Goal: Information Seeking & Learning: Learn about a topic

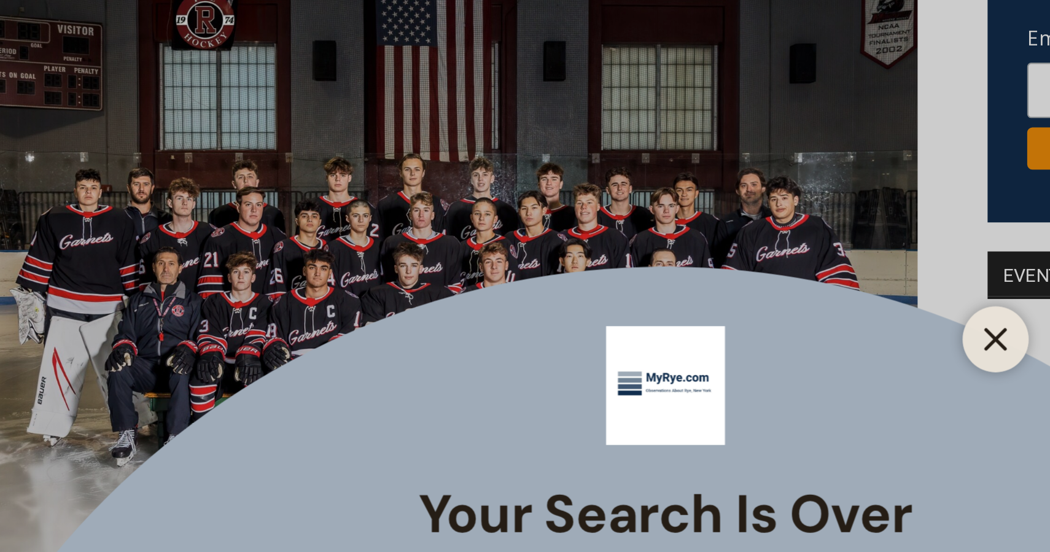
click at [680, 309] on icon "Close" at bounding box center [678, 309] width 11 height 11
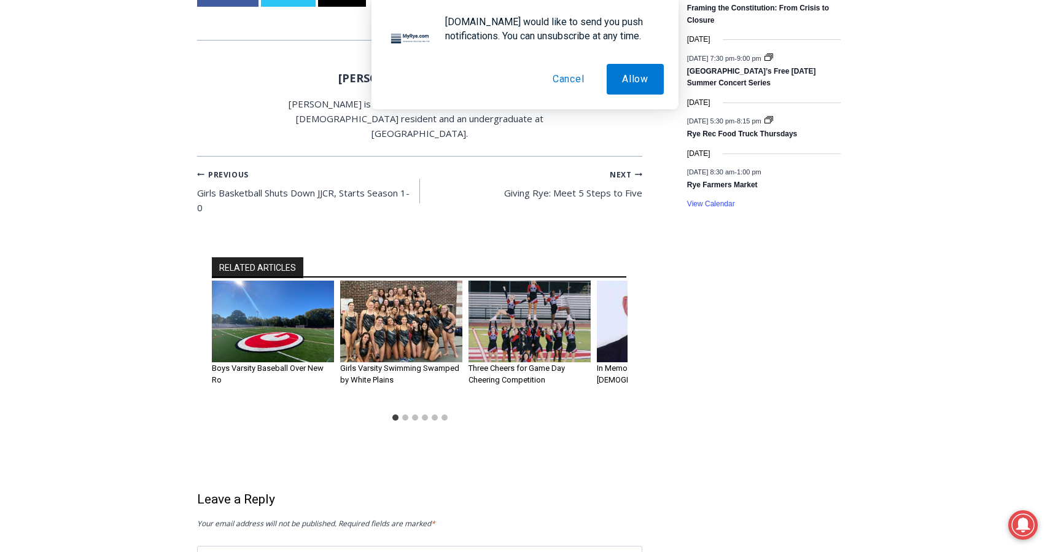
scroll to position [1020, 0]
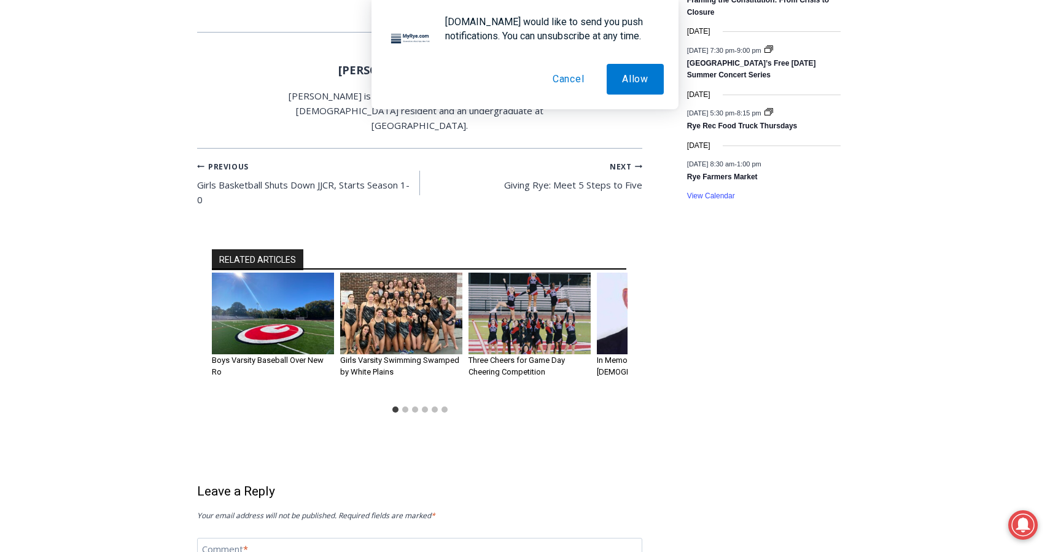
click at [410, 354] on img "2 of 6" at bounding box center [401, 314] width 122 height 82
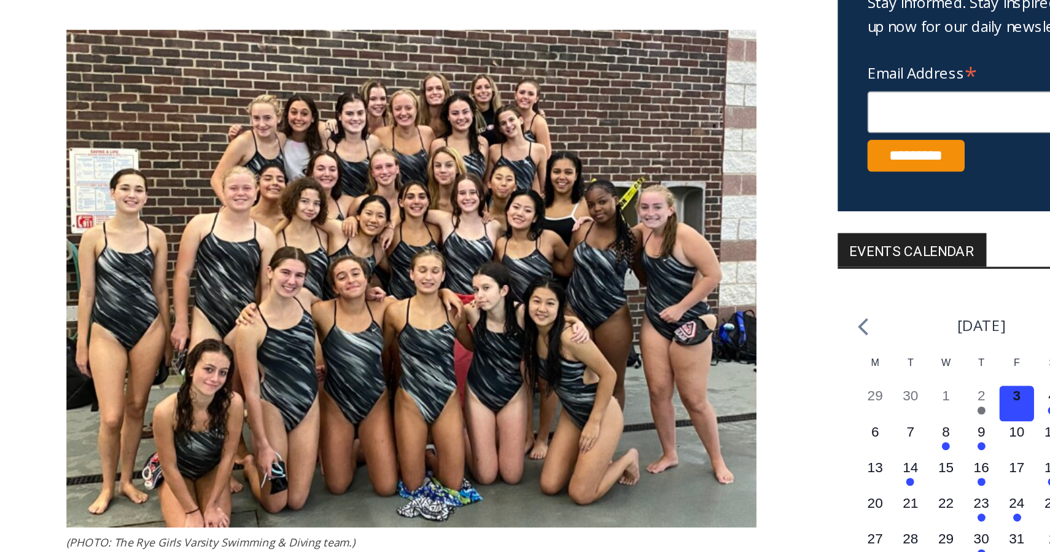
scroll to position [105, 0]
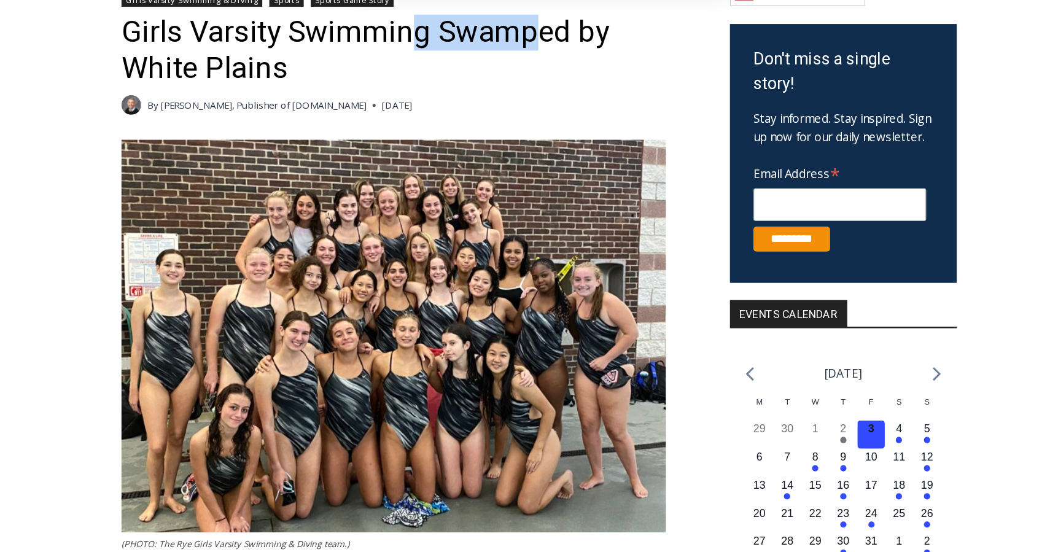
drag, startPoint x: 428, startPoint y: 141, endPoint x: 515, endPoint y: 143, distance: 87.9
click at [515, 143] on h1 "Girls Varsity Swimming Swamped by White Plains" at bounding box center [419, 158] width 445 height 56
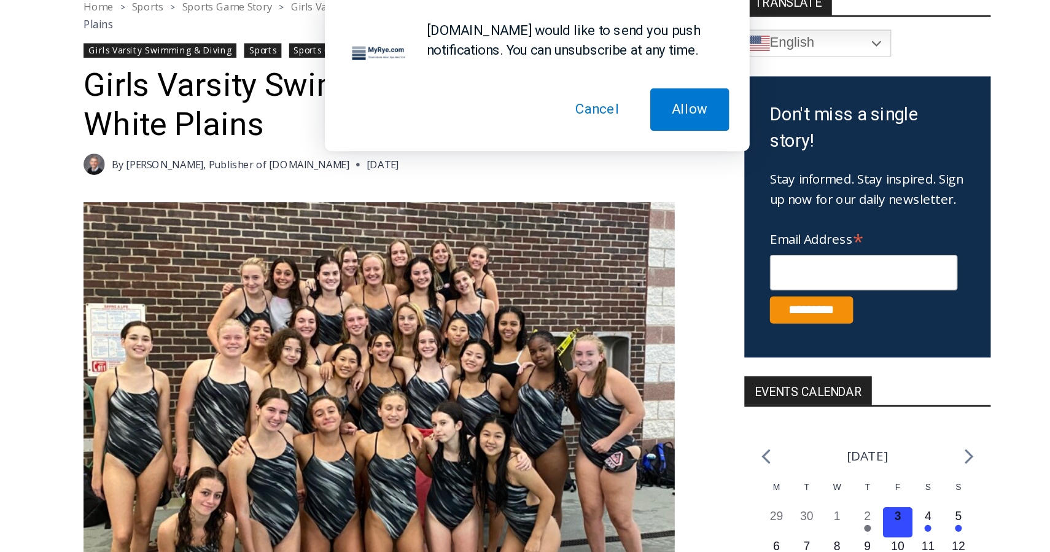
scroll to position [171, 0]
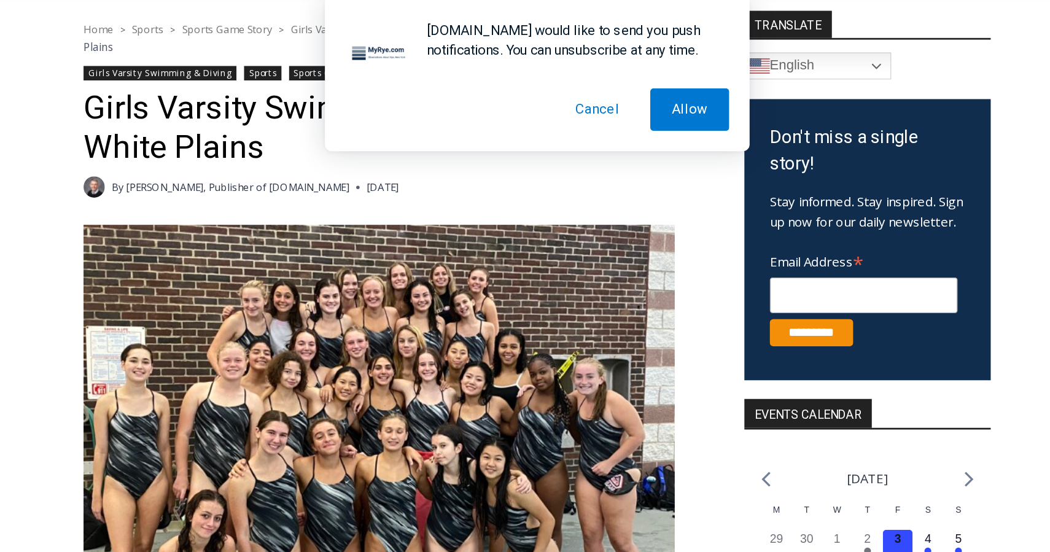
drag, startPoint x: 397, startPoint y: 141, endPoint x: 420, endPoint y: 139, distance: 22.3
click at [420, 139] on div "By Jay Sears, Publisher of MyRye.com October 15, 2021" at bounding box center [419, 135] width 445 height 15
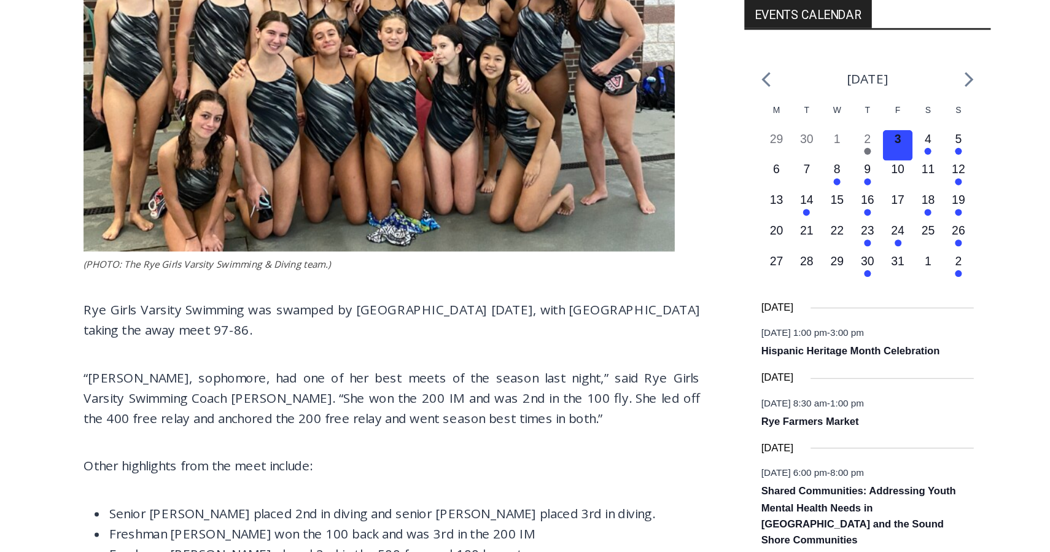
scroll to position [327, 0]
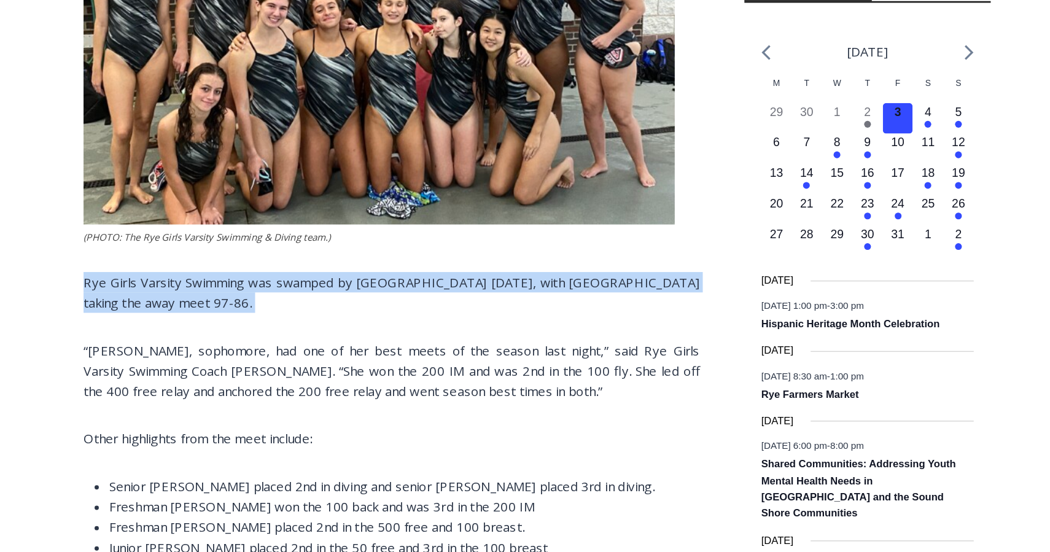
drag, startPoint x: 195, startPoint y: 353, endPoint x: 383, endPoint y: 378, distance: 189.7
click at [298, 369] on p "Rye Girls Varsity Swimming was swamped by White Plains on Thursday, with White …" at bounding box center [419, 364] width 445 height 29
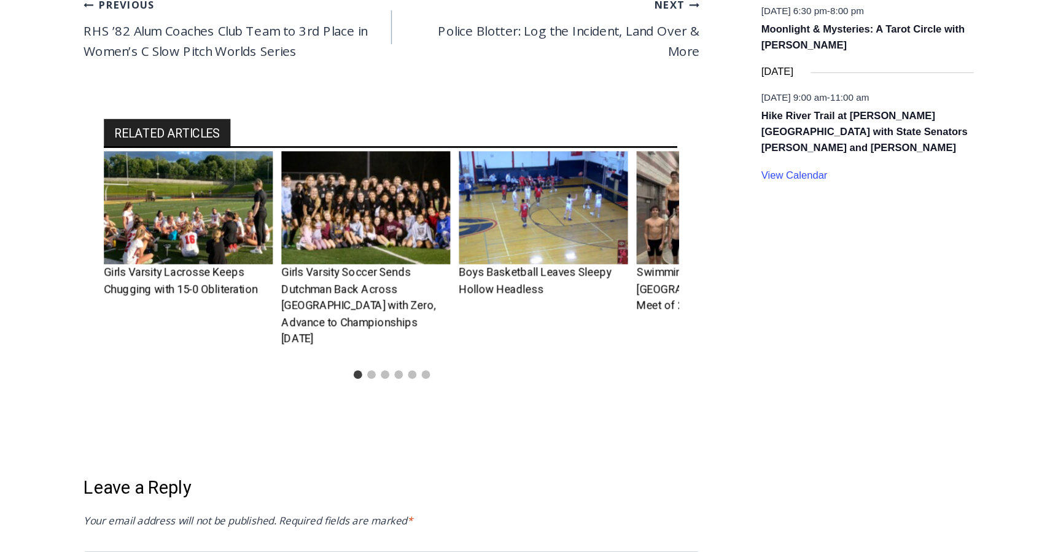
scroll to position [1010, 0]
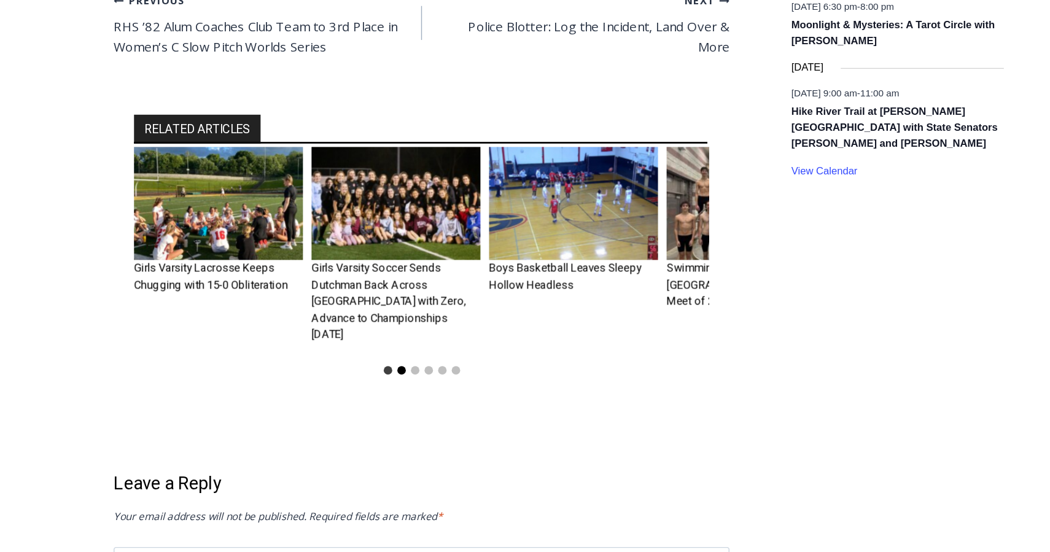
click at [404, 418] on button "Go to slide 2" at bounding box center [405, 421] width 6 height 6
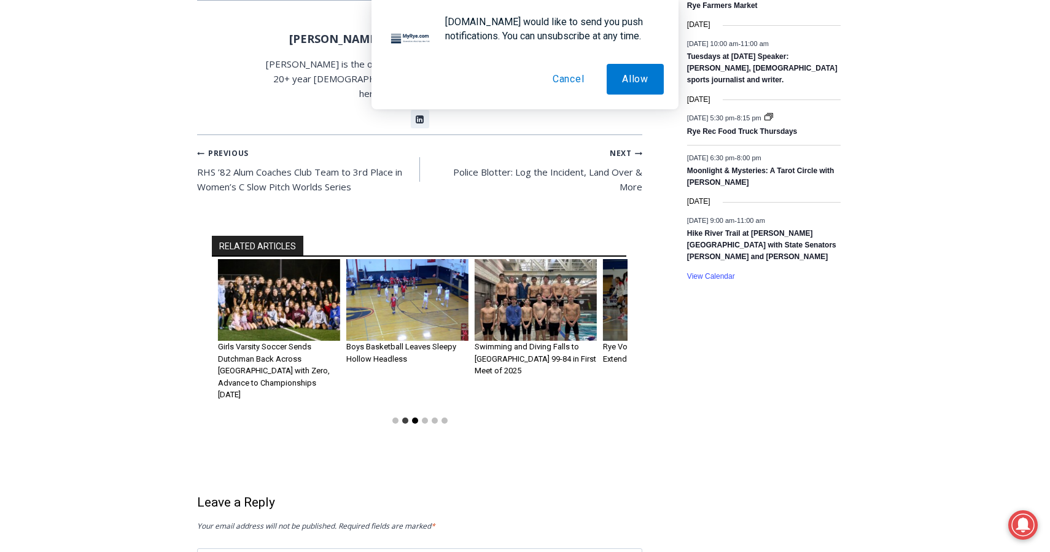
click at [415, 418] on button "Go to slide 3" at bounding box center [415, 421] width 6 height 6
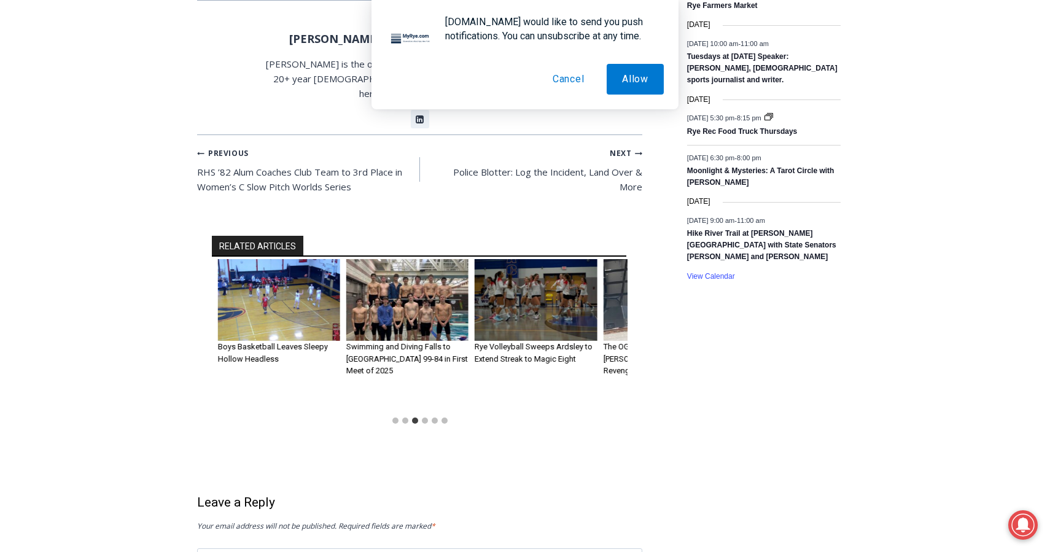
click at [495, 307] on img "5 of 6" at bounding box center [536, 300] width 122 height 82
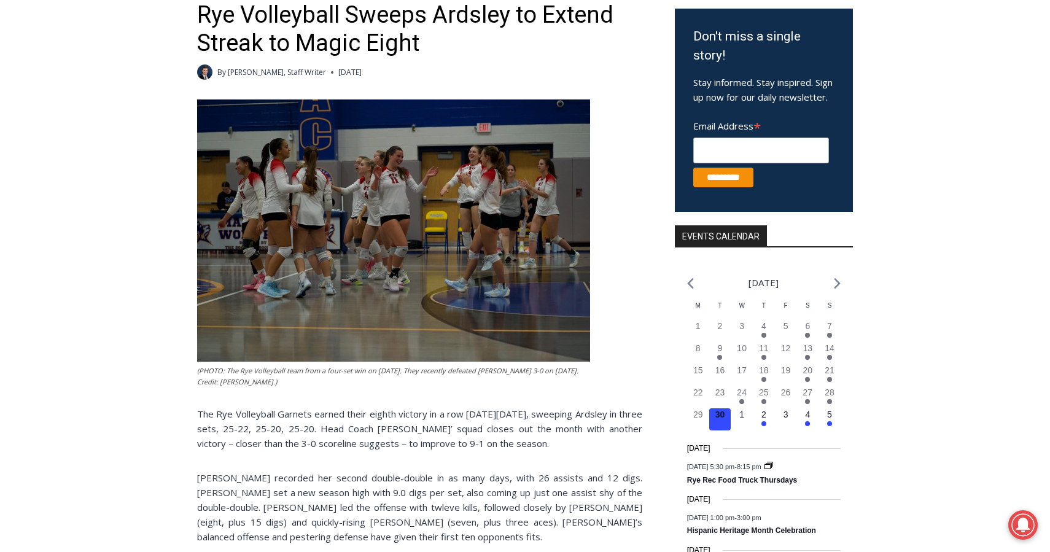
scroll to position [236, 0]
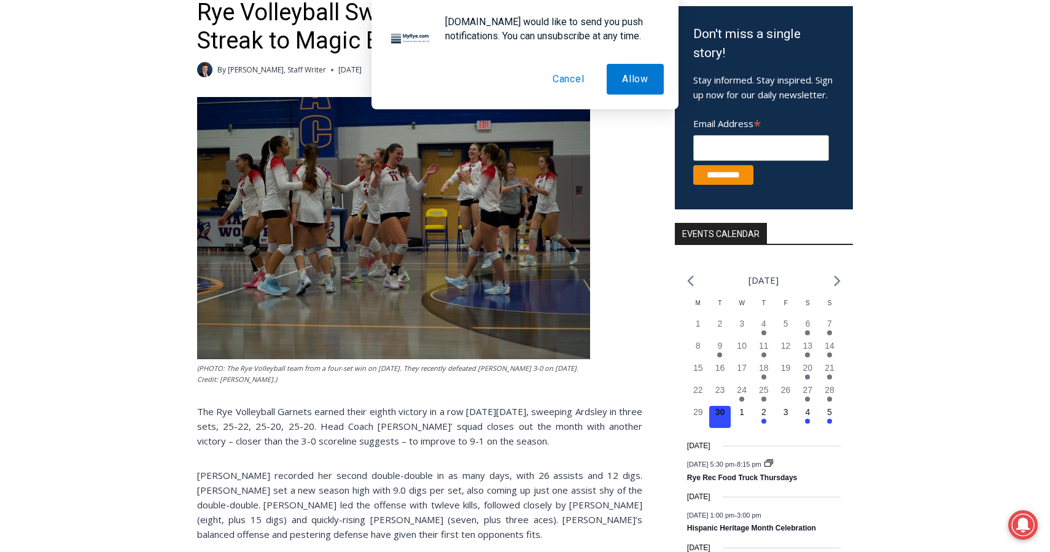
click at [585, 77] on button "Cancel" at bounding box center [568, 79] width 63 height 31
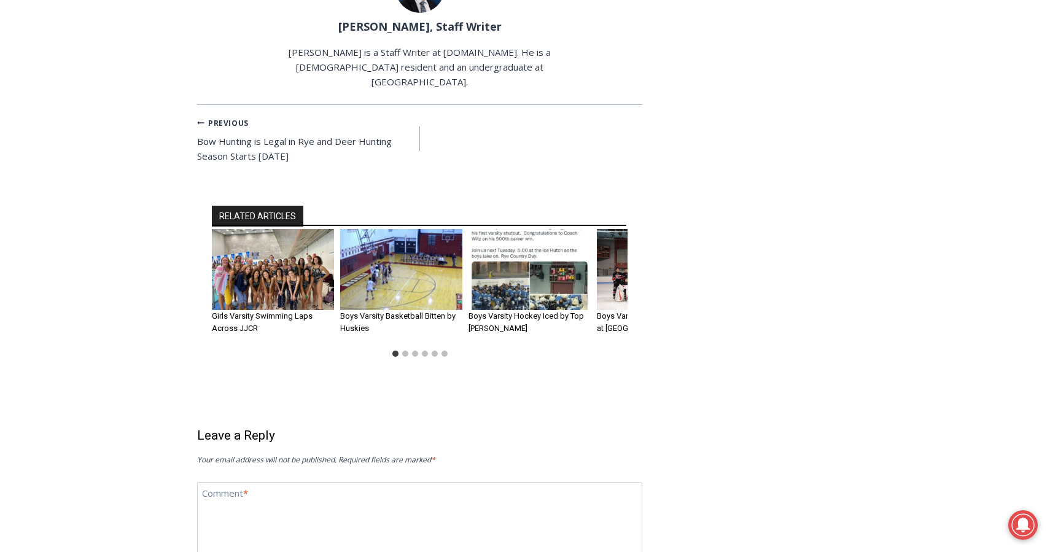
scroll to position [1007, 0]
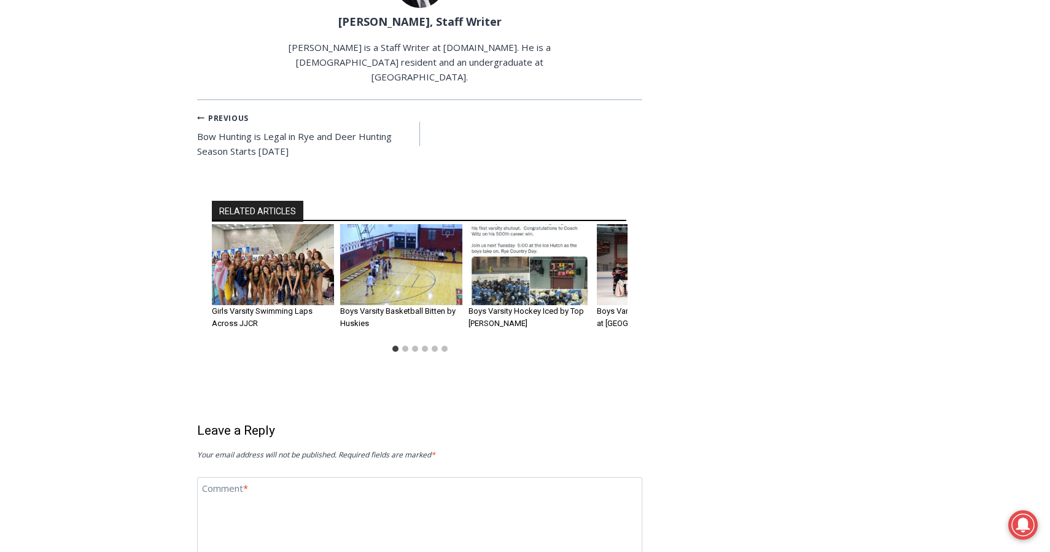
click at [278, 247] on img "1 of 6" at bounding box center [273, 265] width 122 height 82
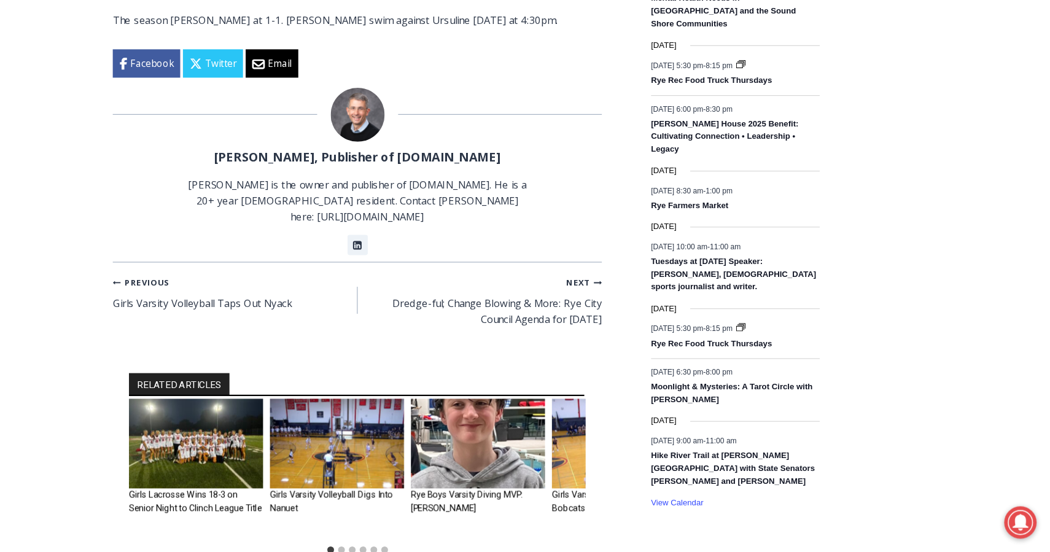
scroll to position [789, 0]
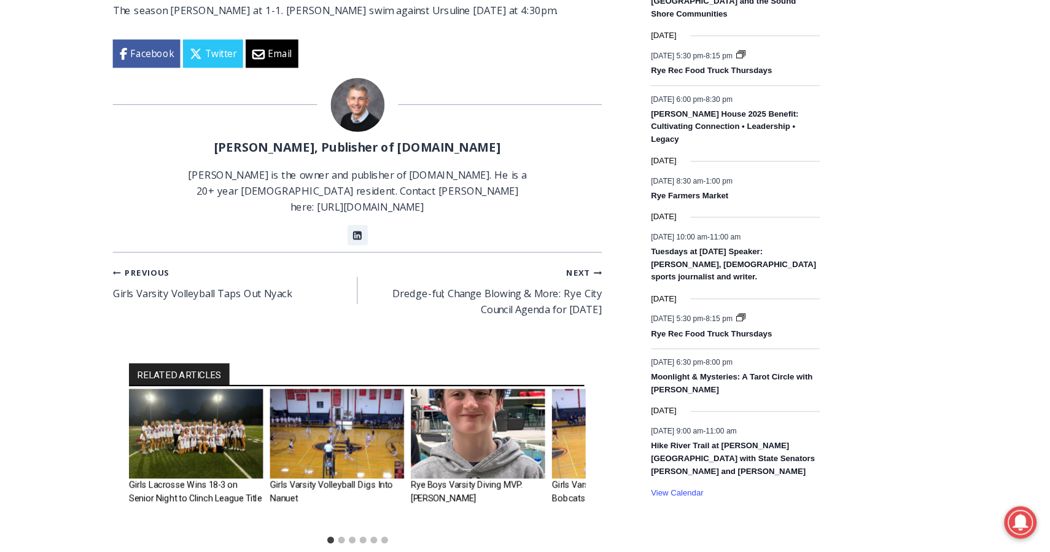
click at [316, 430] on img "1 of 6" at bounding box center [273, 445] width 122 height 82
click at [286, 420] on img "1 of 6" at bounding box center [273, 445] width 122 height 82
